Goal: Task Accomplishment & Management: Use online tool/utility

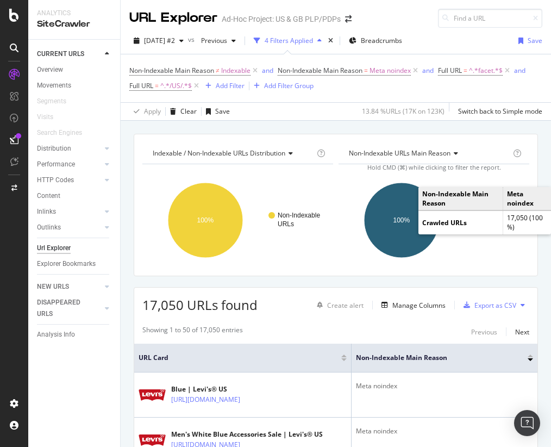
click at [453, 330] on div "Showing 1 to 50 of 17,050 entries Previous Next" at bounding box center [335, 331] width 403 height 13
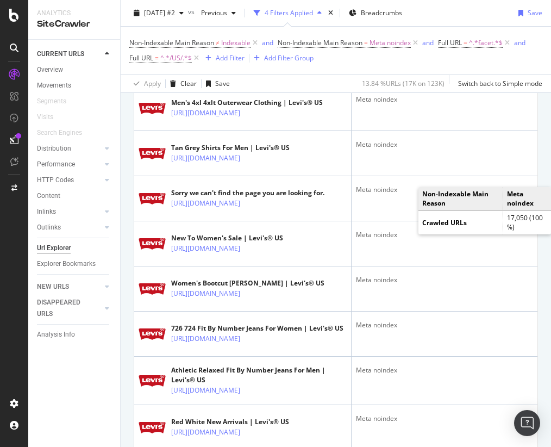
scroll to position [694, 0]
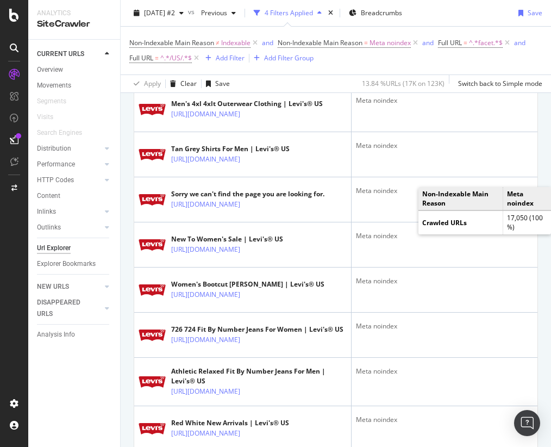
click at [421, 68] on div "Non-Indexable Main Reason ≠ Indexable and Non-Indexable Main Reason = Meta noin…" at bounding box center [335, 51] width 413 height 48
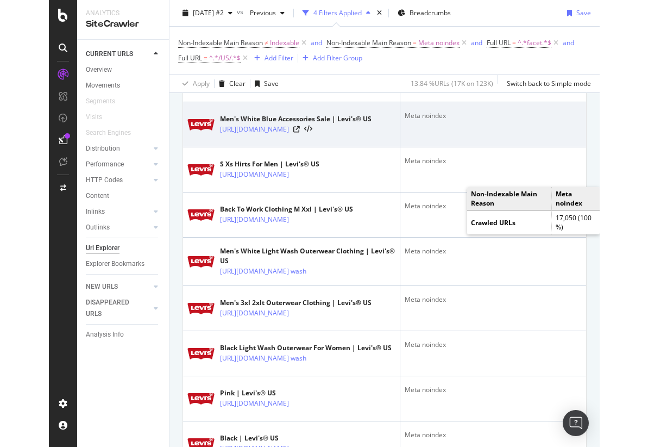
scroll to position [0, 0]
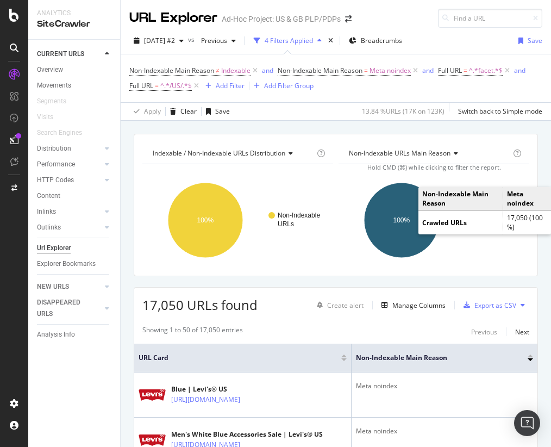
click at [16, 142] on icon at bounding box center [14, 139] width 9 height 9
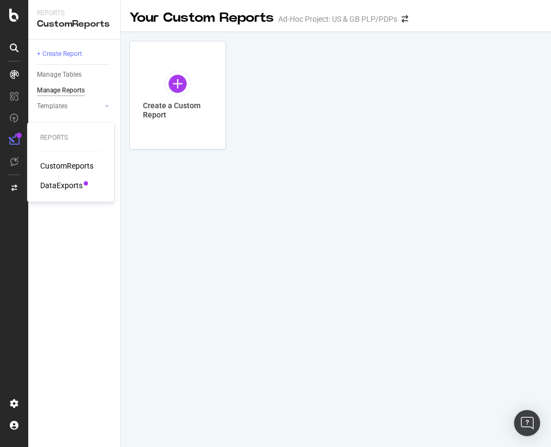
click at [63, 188] on div "DataExports" at bounding box center [61, 185] width 42 height 11
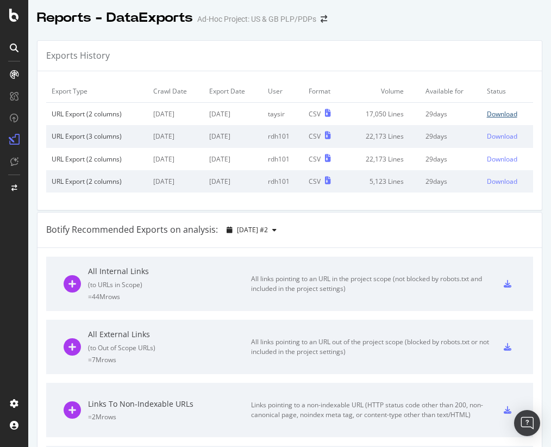
click at [502, 116] on div "Download" at bounding box center [502, 113] width 30 height 9
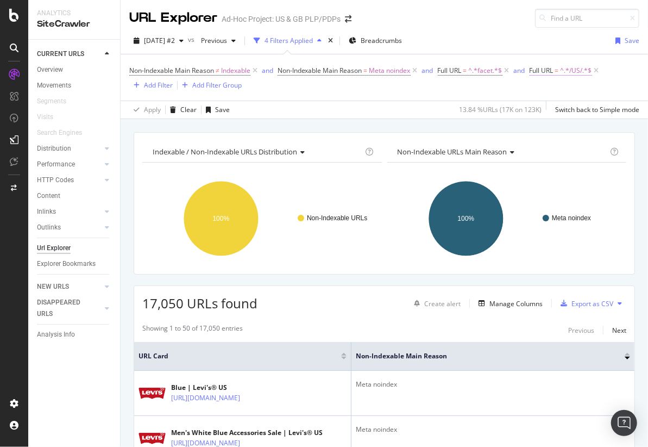
click at [550, 71] on span "^.*/US/.*$" at bounding box center [577, 70] width 32 height 15
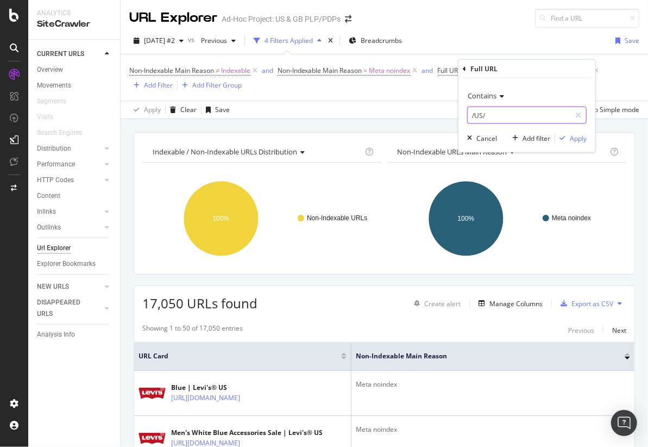
click at [482, 114] on input "/US/" at bounding box center [519, 114] width 103 height 17
type input "/[GEOGRAPHIC_DATA]/"
click at [550, 136] on div "Apply" at bounding box center [578, 137] width 17 height 9
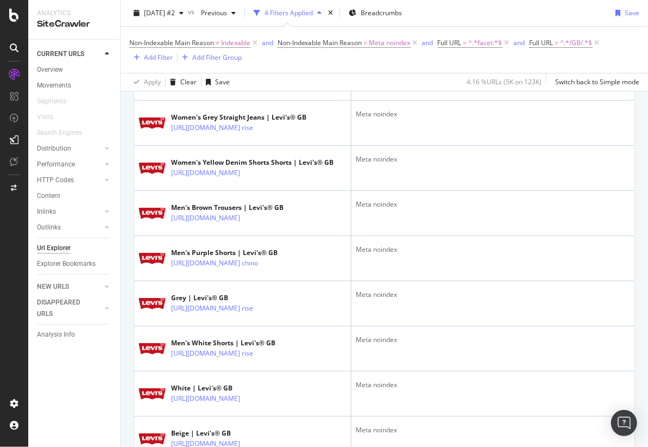
scroll to position [1898, 0]
